Goal: Task Accomplishment & Management: Manage account settings

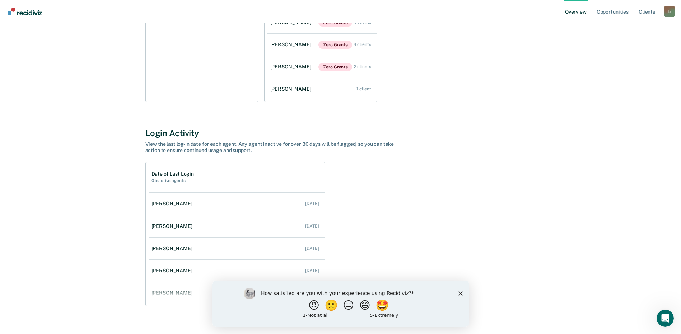
scroll to position [157, 0]
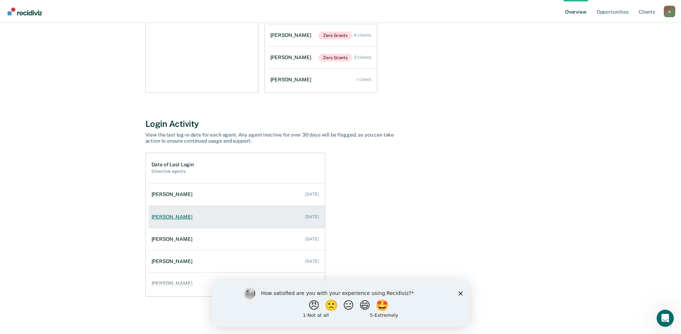
click at [174, 218] on div "[PERSON_NAME]" at bounding box center [173, 217] width 44 height 6
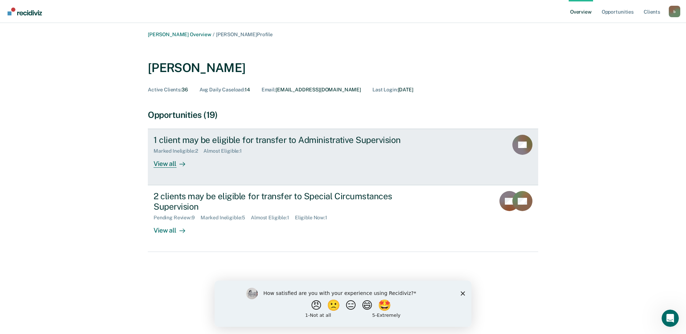
click at [167, 164] on div "View all" at bounding box center [174, 161] width 40 height 14
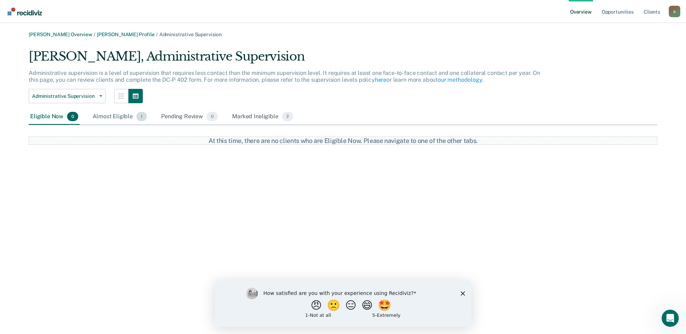
click at [125, 116] on div "Almost Eligible 1" at bounding box center [119, 117] width 57 height 16
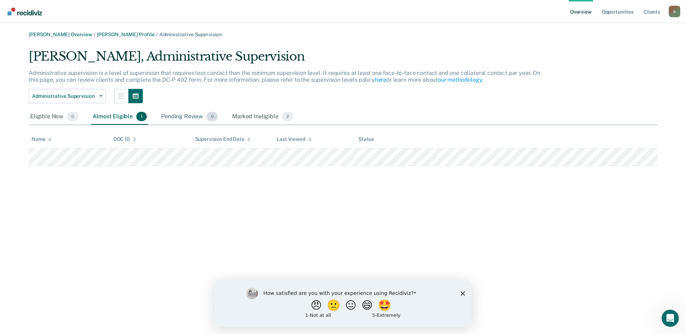
click at [185, 118] on div "Pending Review 0" at bounding box center [190, 117] width 60 height 16
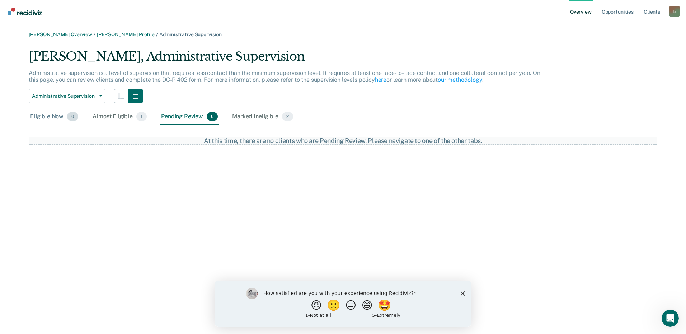
click at [45, 116] on div "Eligible Now 0" at bounding box center [54, 117] width 51 height 16
click at [102, 33] on link "[PERSON_NAME] Profile" at bounding box center [126, 35] width 58 height 6
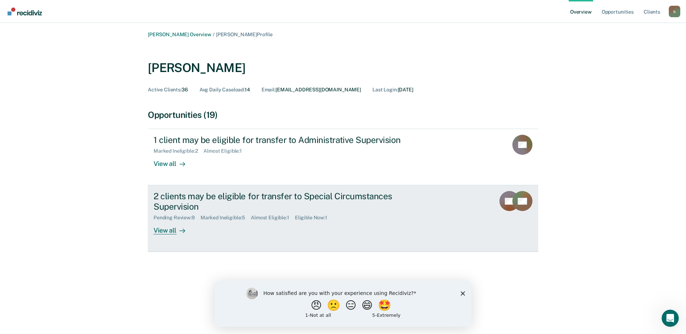
click at [160, 232] on div "View all" at bounding box center [174, 228] width 40 height 14
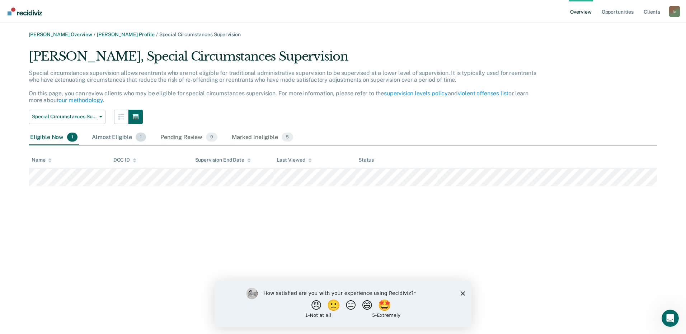
click at [121, 138] on div "Almost Eligible 1" at bounding box center [118, 138] width 57 height 16
click at [180, 137] on div "Pending Review 9" at bounding box center [189, 138] width 60 height 16
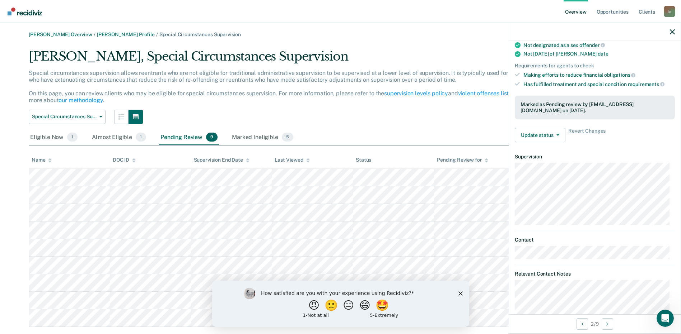
scroll to position [95, 0]
click at [555, 138] on button "Update status" at bounding box center [539, 137] width 51 height 14
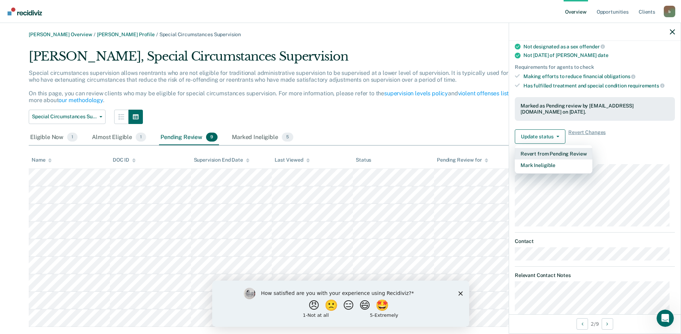
click at [577, 154] on button "Revert from Pending Review" at bounding box center [552, 153] width 77 height 11
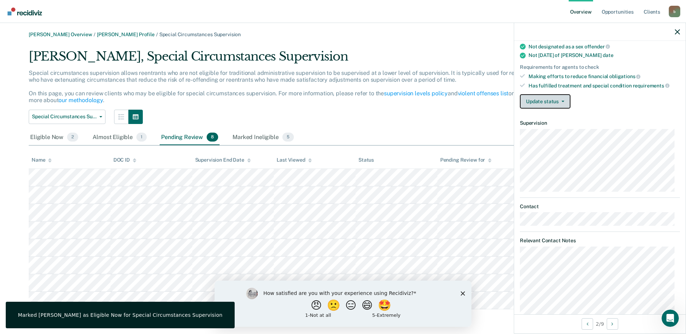
click at [563, 99] on button "Update status" at bounding box center [545, 101] width 51 height 14
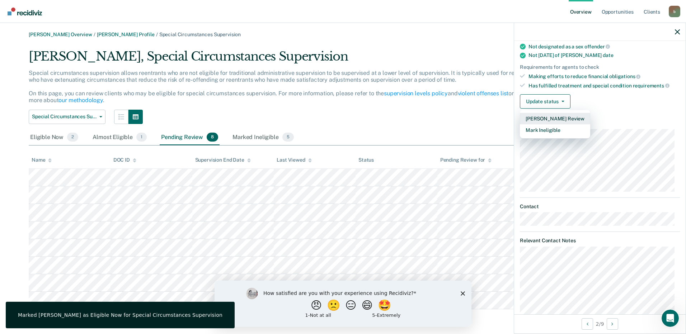
click at [565, 118] on button "[PERSON_NAME] Review" at bounding box center [555, 118] width 70 height 11
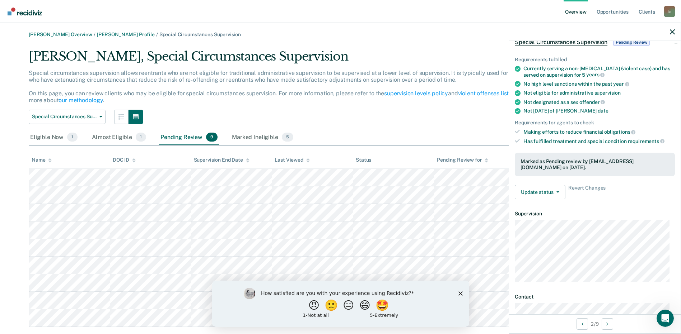
scroll to position [0, 0]
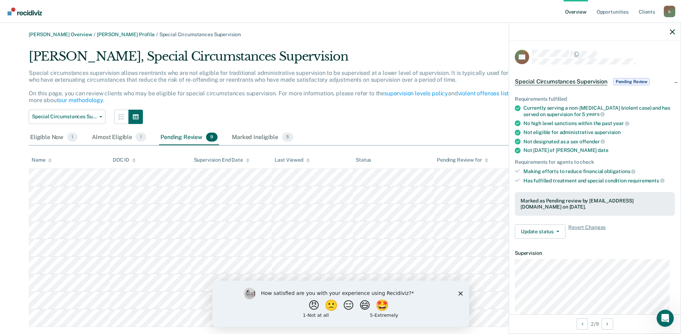
click at [630, 80] on span "Pending Review" at bounding box center [631, 81] width 37 height 7
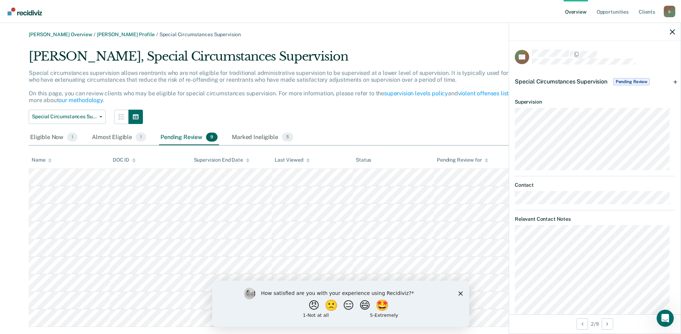
click at [670, 81] on div "Special Circumstances Supervision Pending Review" at bounding box center [594, 81] width 171 height 23
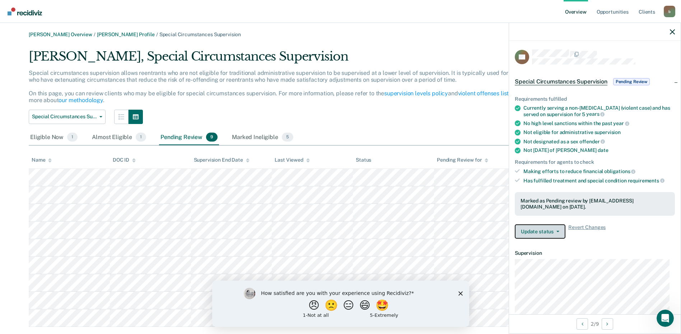
click at [555, 231] on span "button" at bounding box center [556, 231] width 6 height 1
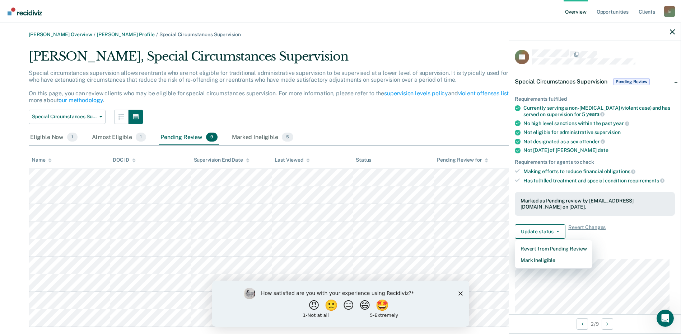
click at [662, 244] on div "Requirements fulfilled Currently serving a non-[MEDICAL_DATA] (violent case) an…" at bounding box center [594, 165] width 171 height 160
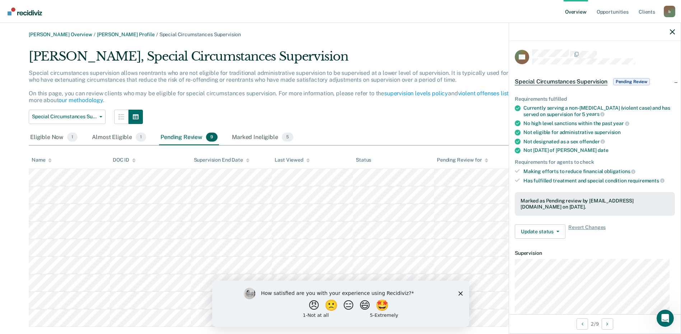
click at [255, 112] on div "Special Circumstances Supervision Special Circumstances Supervision Administrat…" at bounding box center [284, 117] width 511 height 14
click at [671, 35] on div at bounding box center [594, 32] width 171 height 18
drag, startPoint x: 667, startPoint y: 10, endPoint x: 664, endPoint y: 14, distance: 5.1
click at [667, 10] on div "b" at bounding box center [668, 11] width 11 height 11
click at [646, 13] on link "Client s" at bounding box center [646, 11] width 19 height 23
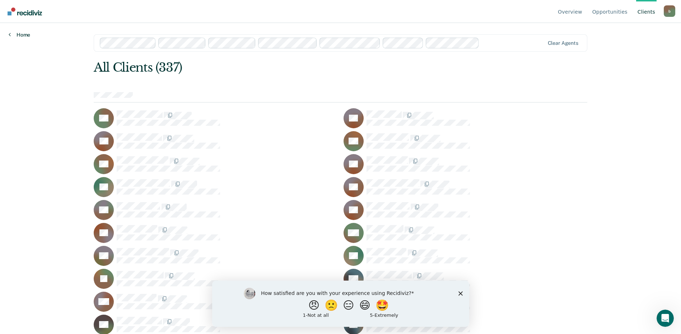
click at [23, 35] on link "Home" at bounding box center [20, 35] width 22 height 6
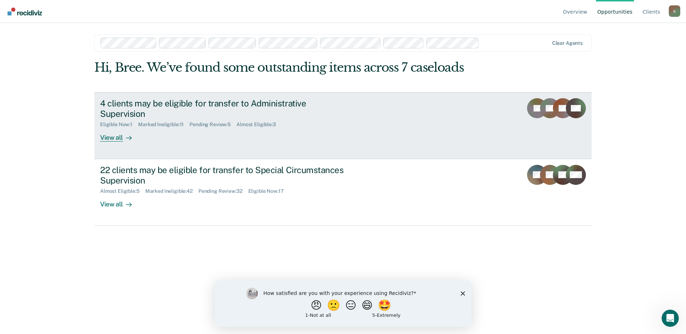
click at [111, 128] on div "View all" at bounding box center [120, 135] width 40 height 14
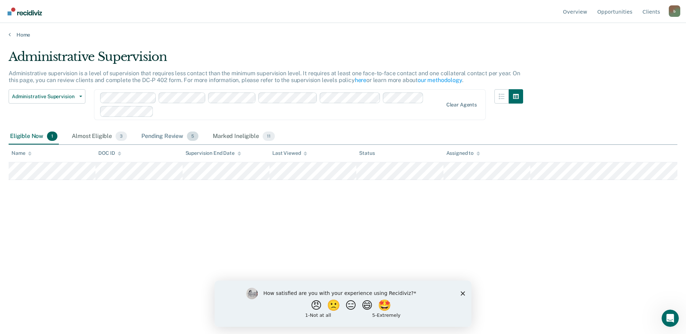
click at [193, 138] on span "5" at bounding box center [192, 136] width 11 height 9
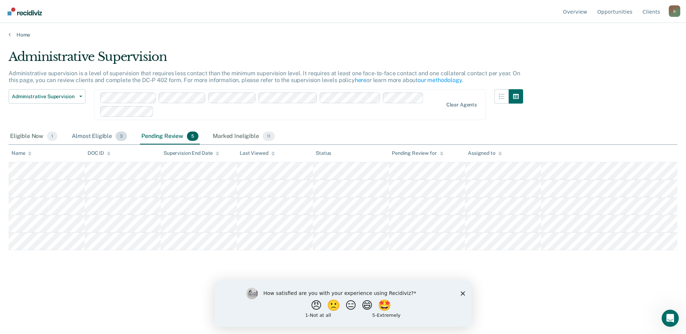
click at [100, 136] on div "Almost Eligible 3" at bounding box center [99, 137] width 58 height 16
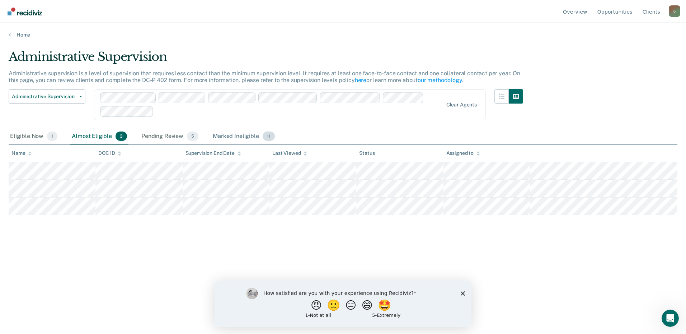
click at [218, 135] on div "Marked Ineligible 11" at bounding box center [243, 137] width 65 height 16
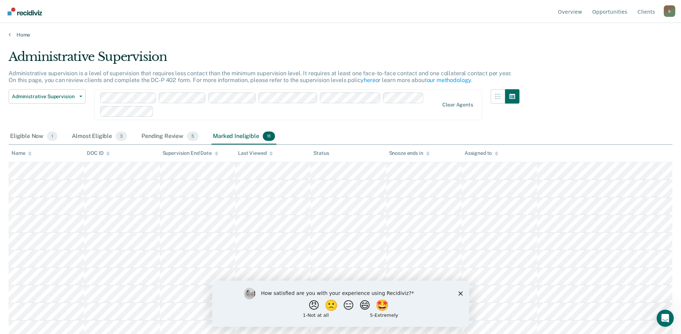
scroll to position [22, 0]
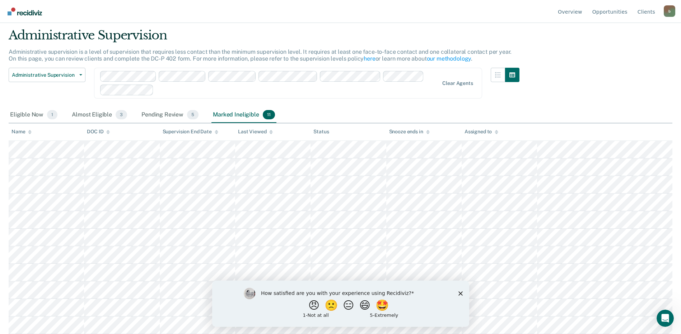
click at [458, 293] on icon "Close survey" at bounding box center [460, 293] width 4 height 4
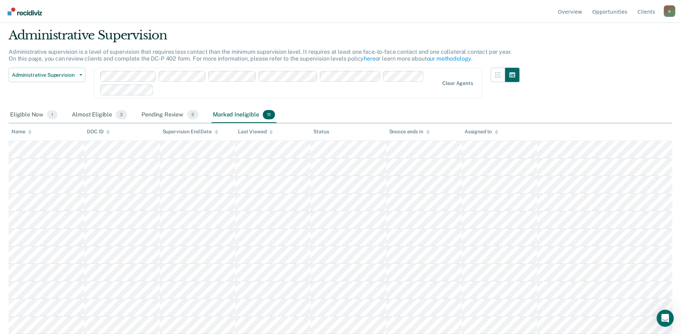
click at [671, 214] on tbody at bounding box center [340, 237] width 663 height 193
click at [30, 115] on div "Eligible Now 1" at bounding box center [34, 115] width 50 height 16
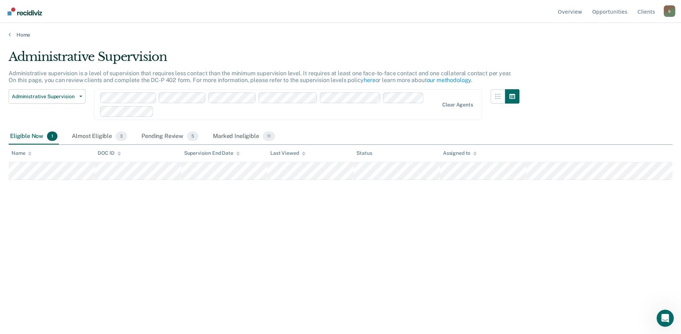
scroll to position [0, 0]
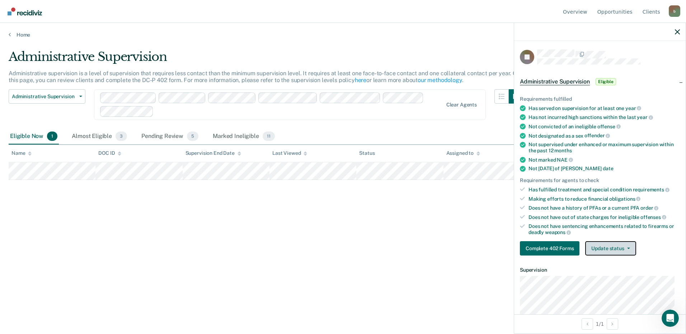
click at [624, 251] on button "Update status" at bounding box center [610, 248] width 51 height 14
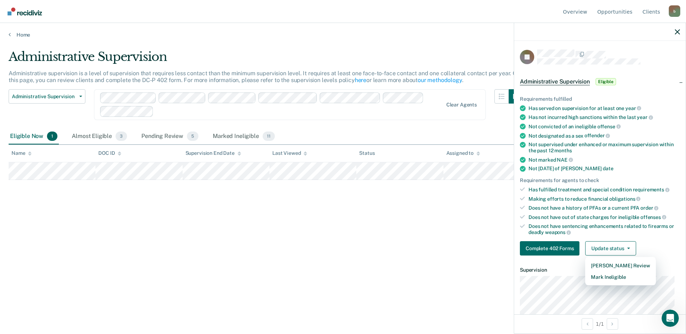
click at [654, 244] on div "Complete 402 Forms Update status Mark Pending Review Mark Ineligible" at bounding box center [600, 248] width 160 height 14
click at [102, 137] on div "Almost Eligible 3" at bounding box center [99, 137] width 58 height 16
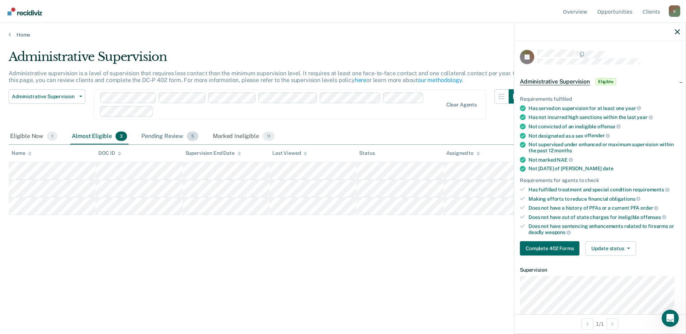
click at [164, 136] on div "Pending Review 5" at bounding box center [170, 137] width 60 height 16
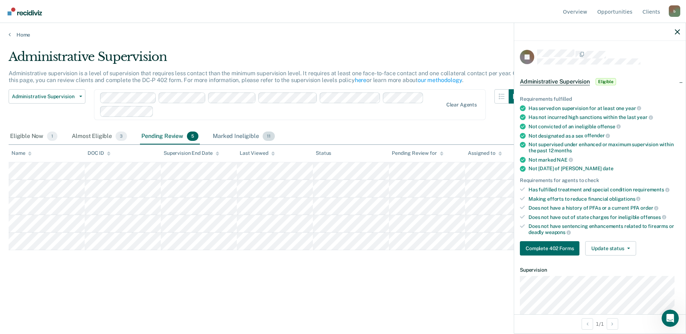
click at [241, 137] on div "Marked Ineligible 11" at bounding box center [243, 137] width 65 height 16
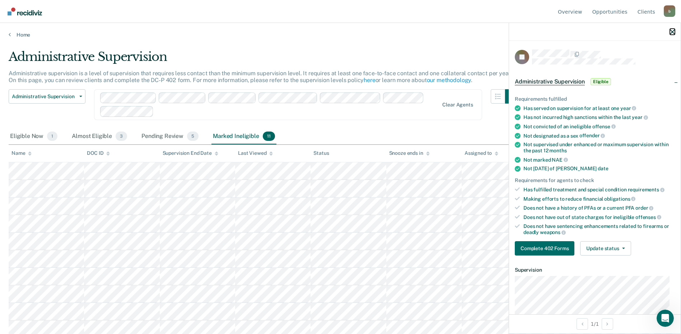
click at [670, 31] on icon "button" at bounding box center [671, 31] width 5 height 5
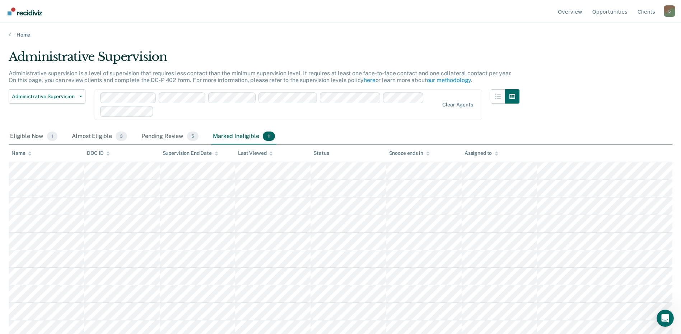
scroll to position [22, 0]
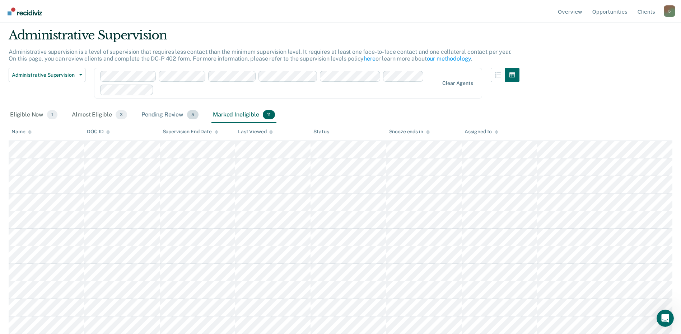
click at [161, 113] on div "Pending Review 5" at bounding box center [170, 115] width 60 height 16
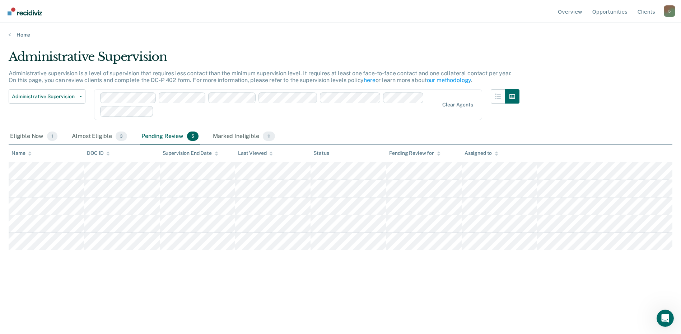
scroll to position [0, 0]
click at [32, 34] on link "Home" at bounding box center [343, 35] width 669 height 6
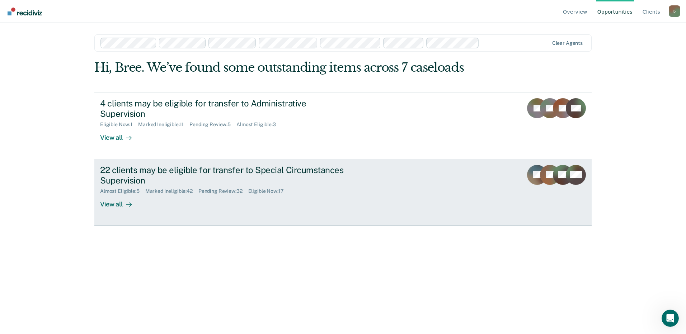
click at [112, 195] on div "View all" at bounding box center [120, 201] width 40 height 14
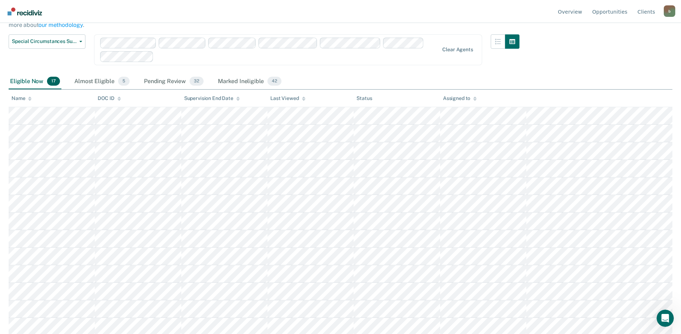
scroll to position [84, 0]
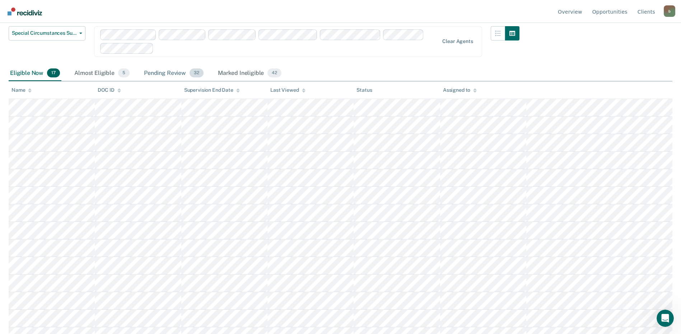
click at [156, 74] on div "Pending Review 32" at bounding box center [173, 74] width 62 height 16
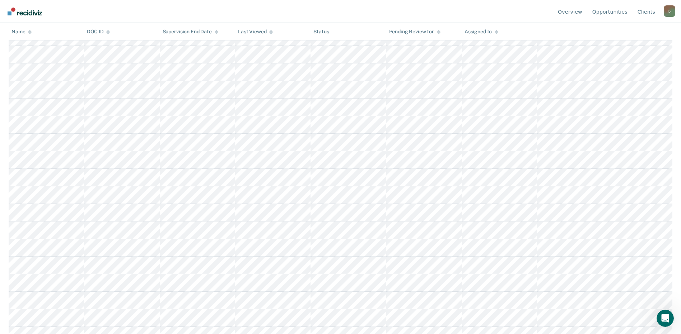
scroll to position [411, 0]
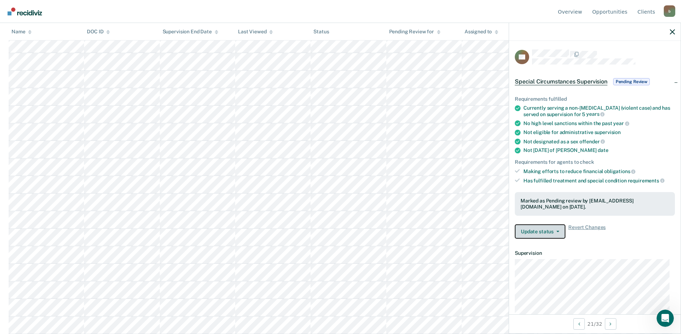
click at [552, 228] on button "Update status" at bounding box center [539, 232] width 51 height 14
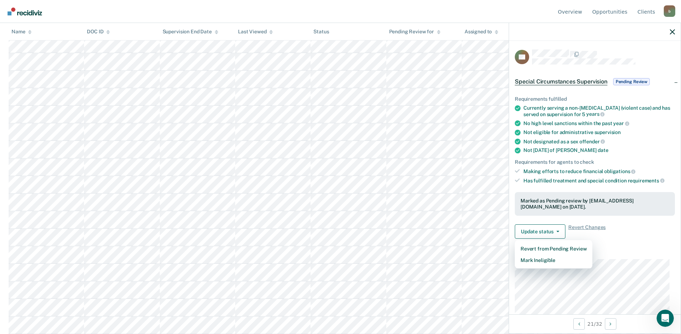
click at [628, 80] on span "Pending Review" at bounding box center [631, 81] width 37 height 7
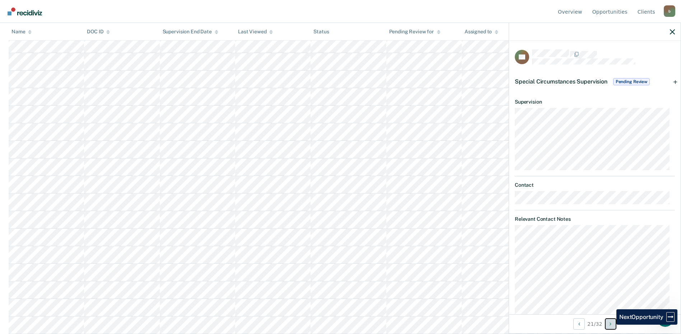
click at [611, 325] on icon "Next Opportunity" at bounding box center [610, 324] width 2 height 5
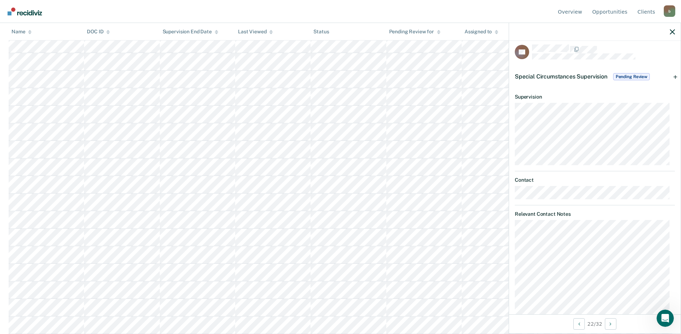
scroll to position [0, 0]
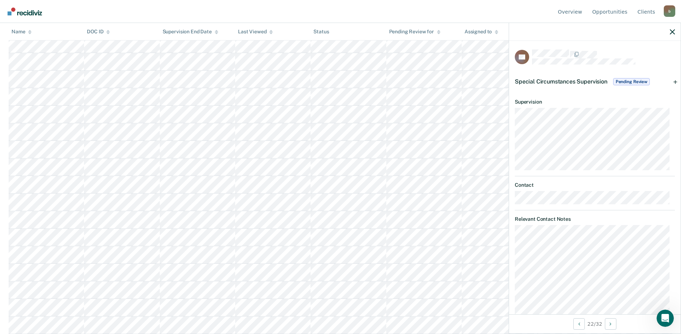
click at [671, 36] on div at bounding box center [594, 32] width 171 height 18
click at [673, 32] on icon "button" at bounding box center [671, 31] width 5 height 5
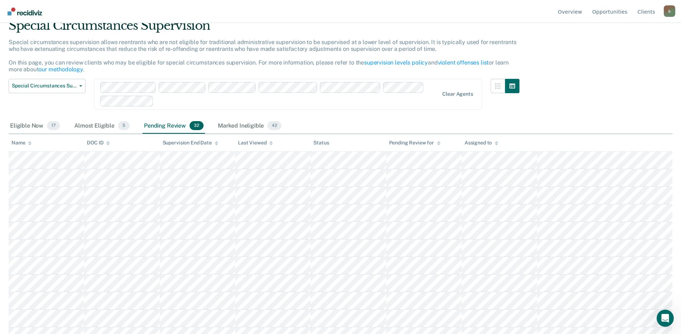
scroll to position [20, 0]
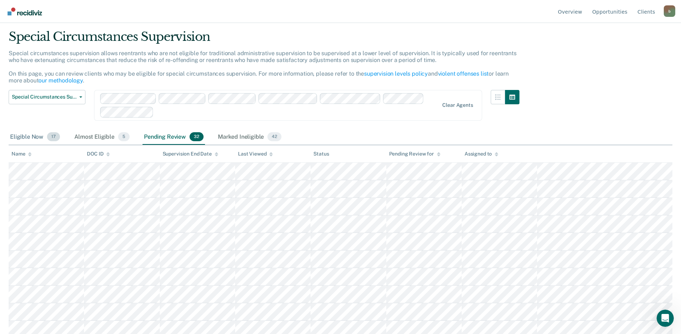
click at [24, 140] on div "Eligible Now 17" at bounding box center [35, 138] width 53 height 16
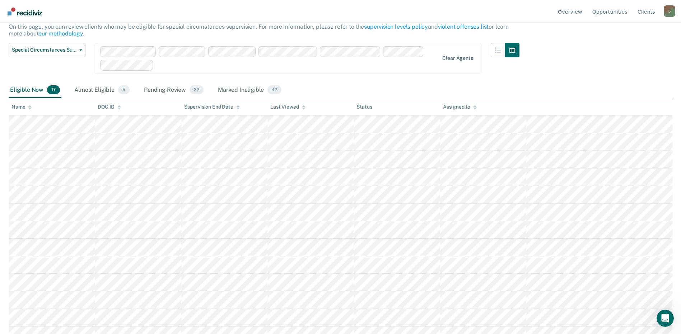
scroll to position [0, 0]
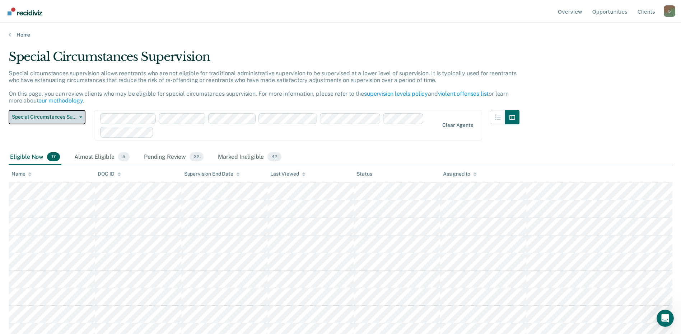
click at [80, 117] on icon "button" at bounding box center [80, 117] width 3 height 1
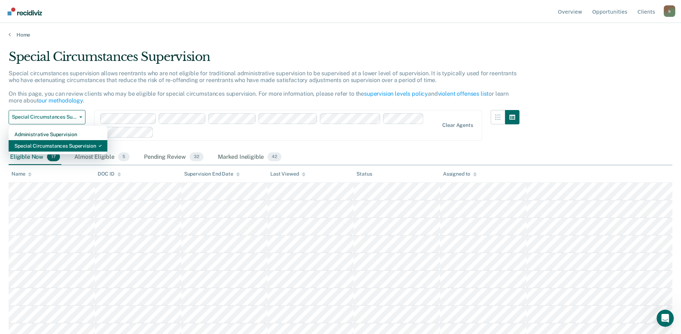
click at [61, 144] on div "Special Circumstances Supervision" at bounding box center [57, 145] width 87 height 11
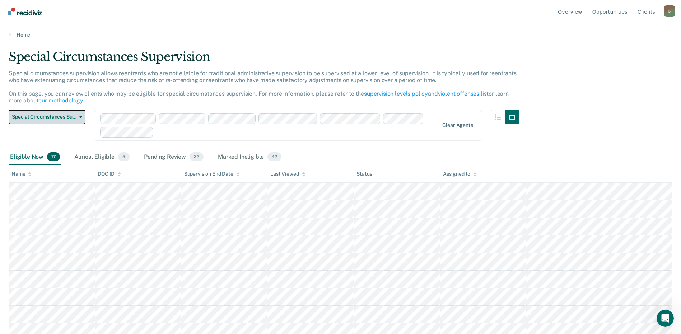
click at [84, 114] on button "Special Circumstances Supervision" at bounding box center [47, 117] width 77 height 14
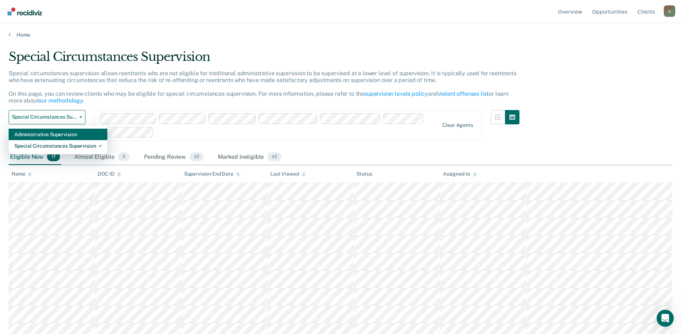
click at [53, 135] on div "Administrative Supervision" at bounding box center [57, 134] width 87 height 11
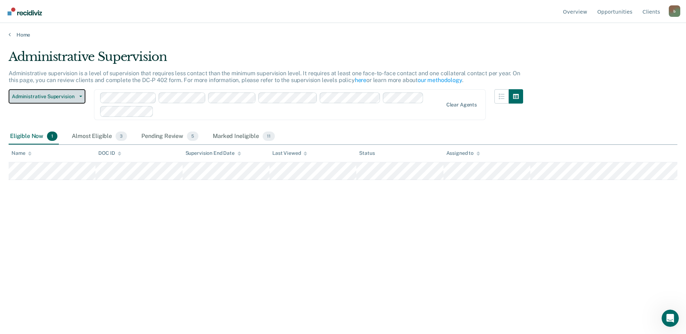
click at [76, 96] on span "button" at bounding box center [79, 96] width 6 height 1
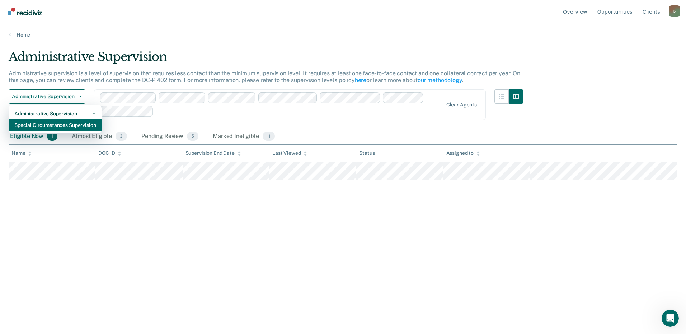
click at [61, 124] on div "Special Circumstances Supervision" at bounding box center [54, 124] width 81 height 11
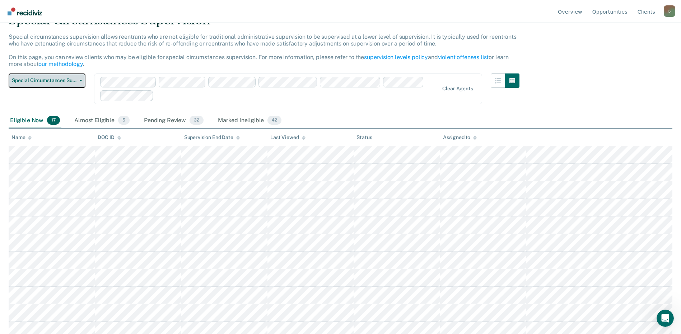
scroll to position [30, 0]
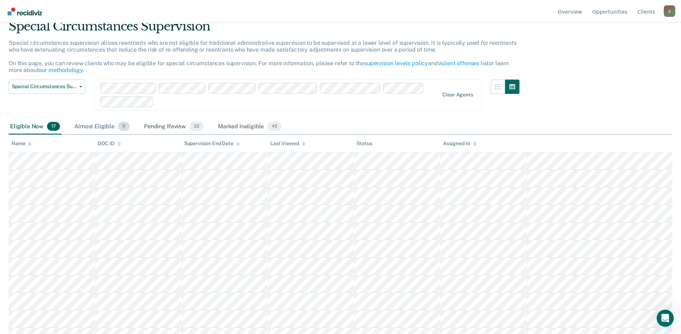
click at [99, 126] on div "Almost Eligible 5" at bounding box center [102, 127] width 58 height 16
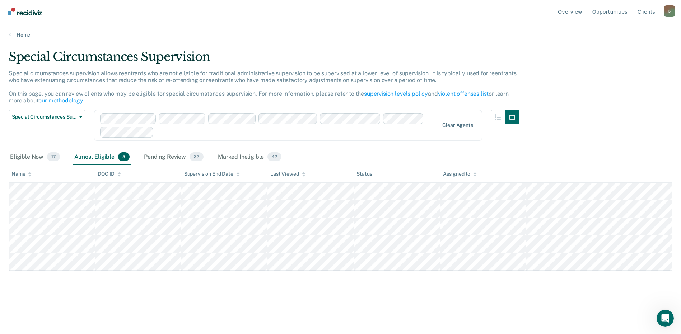
scroll to position [0, 0]
click at [161, 159] on div "Pending Review 32" at bounding box center [173, 158] width 62 height 16
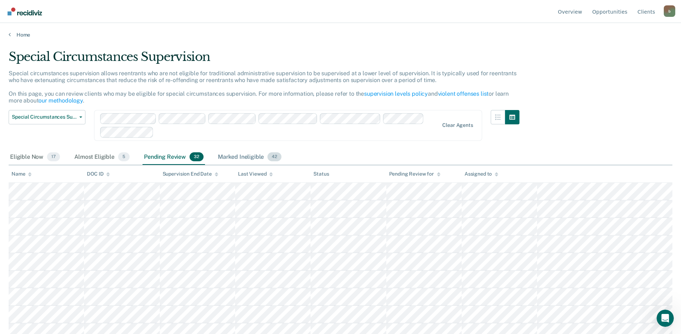
click at [243, 157] on div "Marked Ineligible 42" at bounding box center [249, 158] width 66 height 16
click at [171, 157] on div "Pending Review 32" at bounding box center [173, 158] width 62 height 16
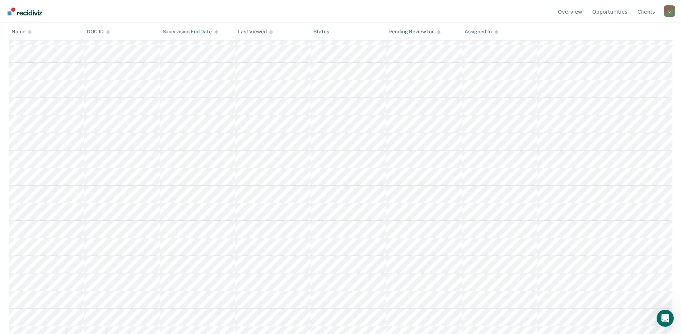
scroll to position [411, 0]
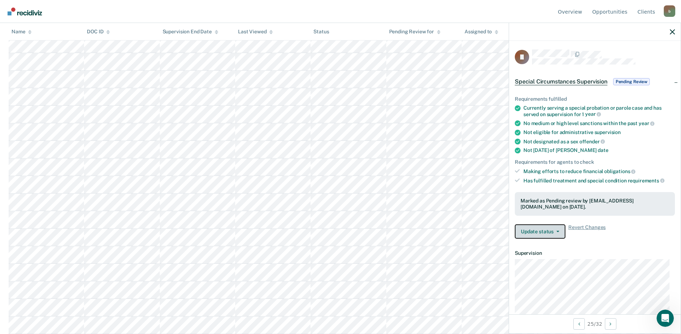
click at [559, 228] on button "Update status" at bounding box center [539, 232] width 51 height 14
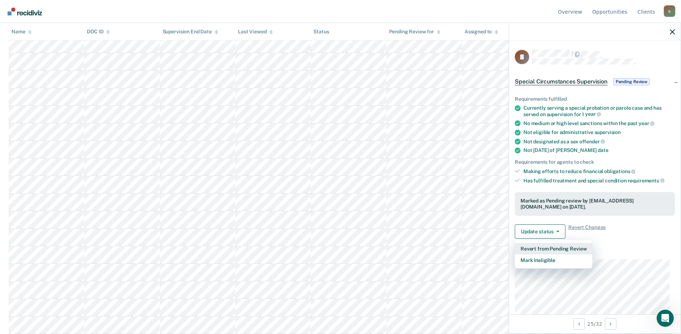
click at [562, 248] on button "Revert from Pending Review" at bounding box center [552, 248] width 77 height 11
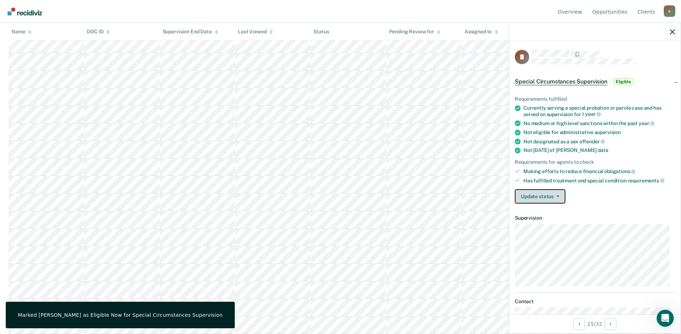
scroll to position [394, 0]
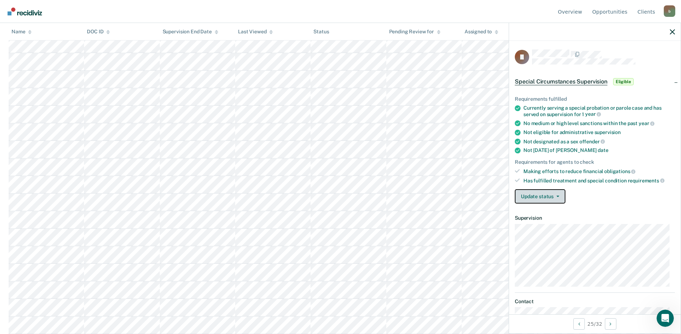
click at [554, 194] on button "Update status" at bounding box center [539, 196] width 51 height 14
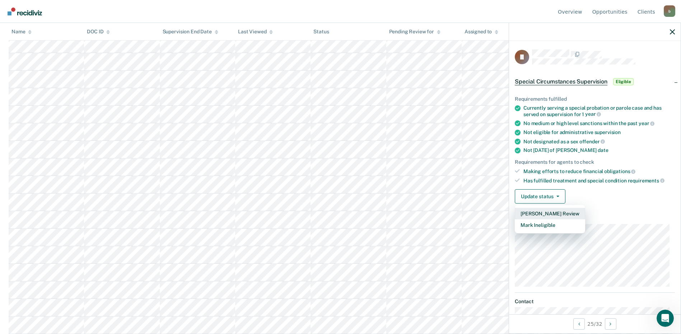
click at [552, 214] on button "[PERSON_NAME] Review" at bounding box center [549, 213] width 70 height 11
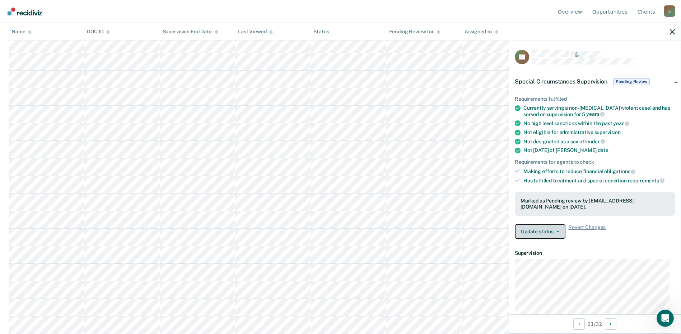
click at [559, 233] on button "Update status" at bounding box center [539, 232] width 51 height 14
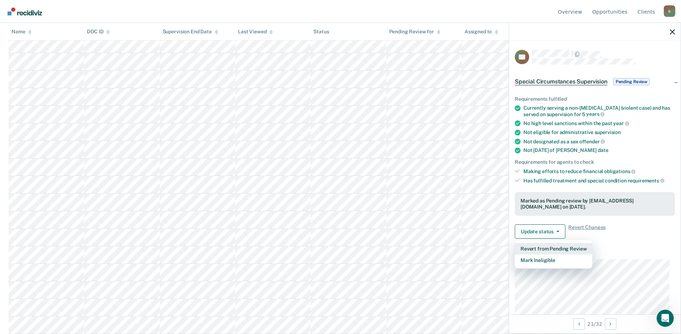
click at [548, 249] on button "Revert from Pending Review" at bounding box center [552, 248] width 77 height 11
